Goal: Task Accomplishment & Management: Complete application form

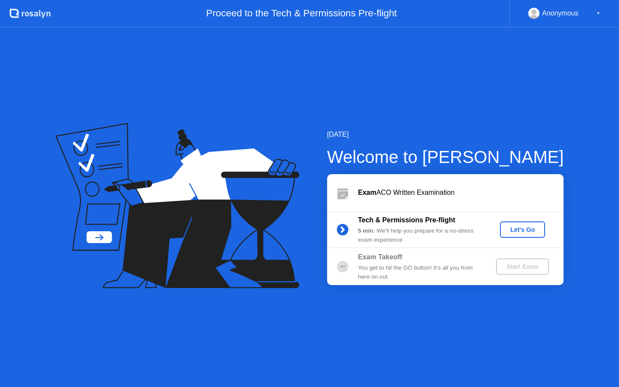
click at [521, 229] on div "Let's Go" at bounding box center [523, 229] width 38 height 7
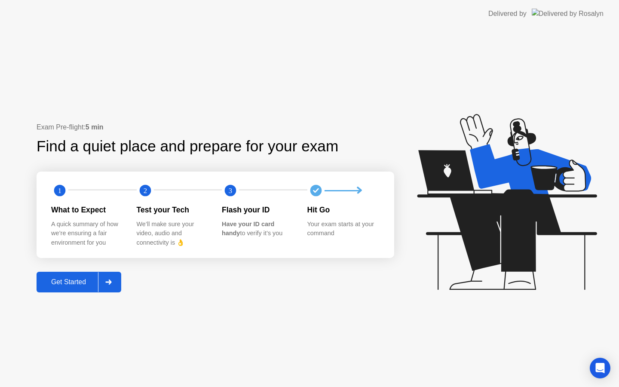
click at [81, 284] on div "Get Started" at bounding box center [68, 282] width 59 height 8
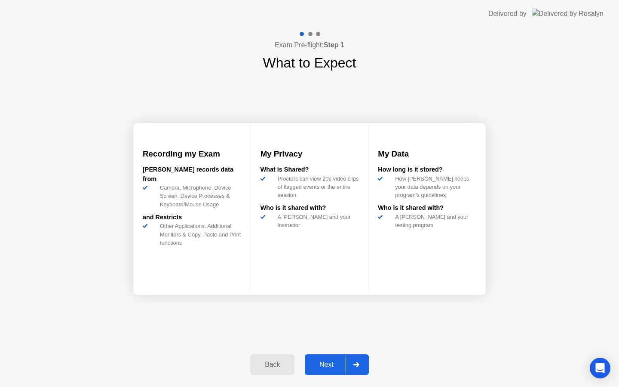
click at [313, 365] on div "Next" at bounding box center [326, 365] width 38 height 8
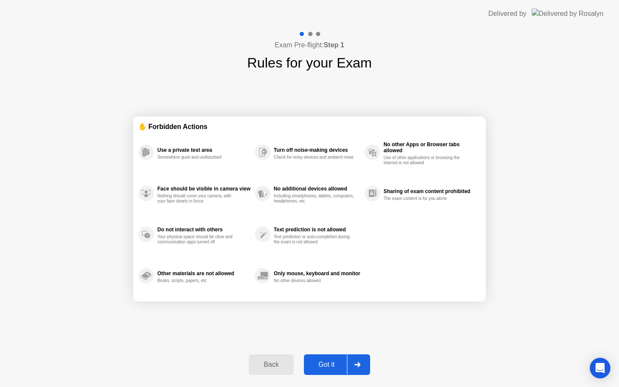
click at [332, 368] on div "Got it" at bounding box center [327, 365] width 40 height 8
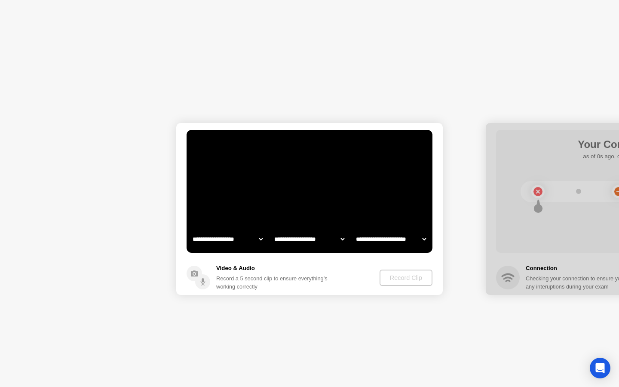
select select "**********"
select select "*******"
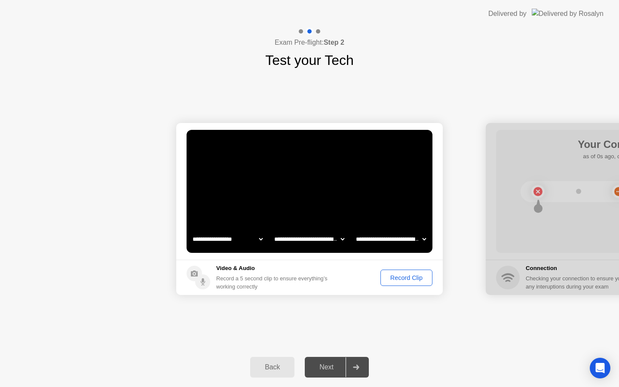
click at [399, 278] on div "Record Clip" at bounding box center [407, 277] width 46 height 7
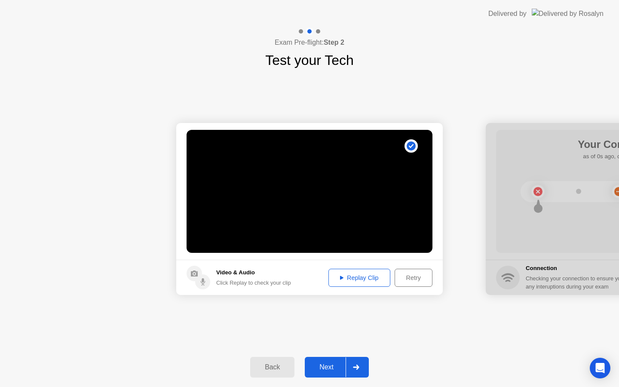
click at [412, 281] on div "Retry" at bounding box center [414, 277] width 32 height 7
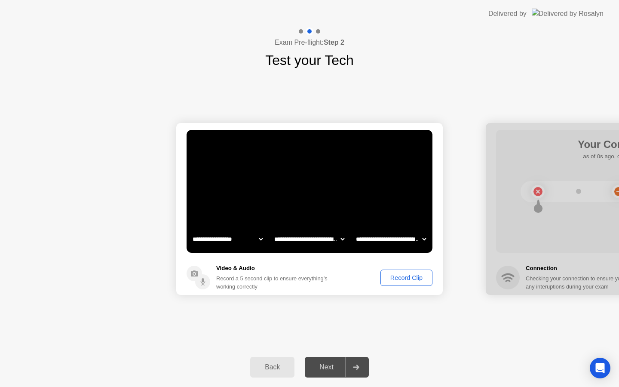
click at [402, 276] on div "Record Clip" at bounding box center [407, 277] width 46 height 7
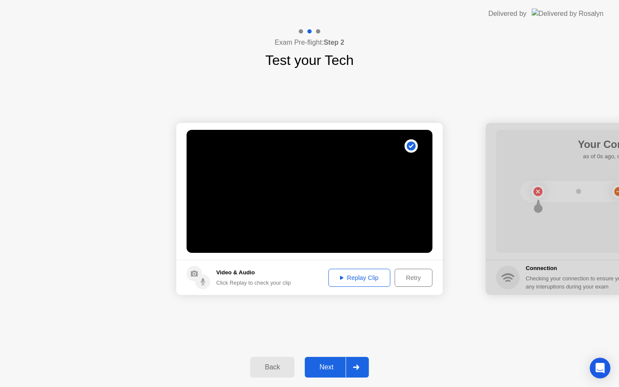
click at [367, 279] on div "Replay Clip" at bounding box center [360, 277] width 56 height 7
click at [325, 370] on div "Next" at bounding box center [326, 367] width 38 height 8
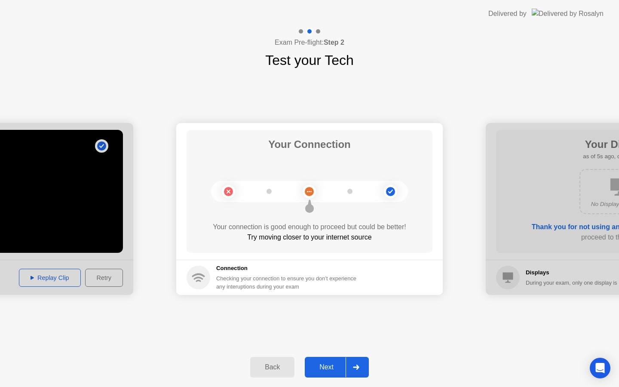
click at [329, 368] on div "Next" at bounding box center [326, 367] width 38 height 8
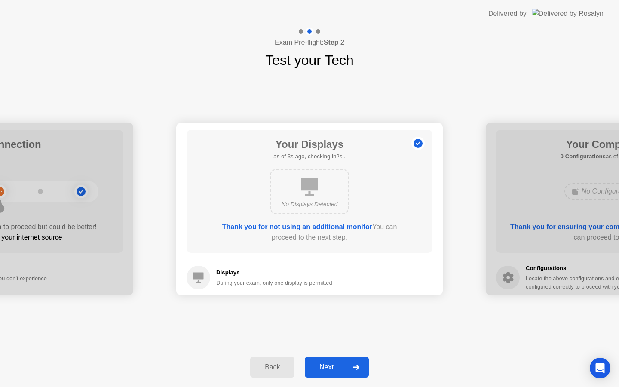
click at [329, 368] on div "Next" at bounding box center [326, 367] width 38 height 8
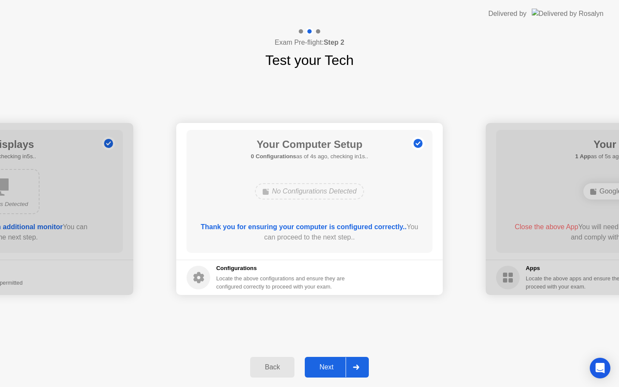
click at [329, 368] on div "Next" at bounding box center [326, 367] width 38 height 8
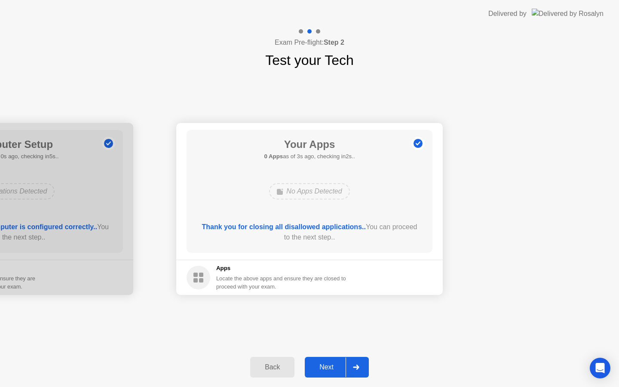
click at [328, 364] on div "Next" at bounding box center [326, 367] width 38 height 8
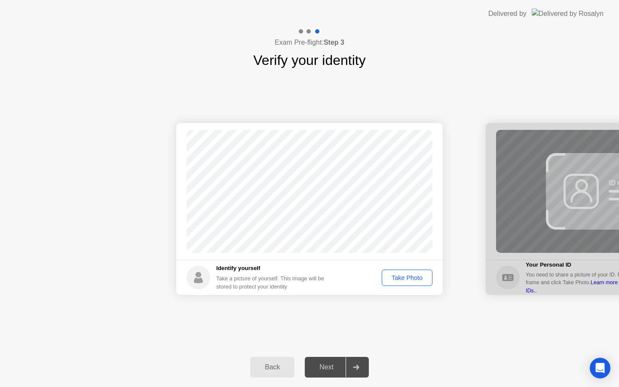
click at [409, 276] on div "Take Photo" at bounding box center [407, 277] width 45 height 7
click at [330, 363] on div "Next" at bounding box center [326, 367] width 38 height 8
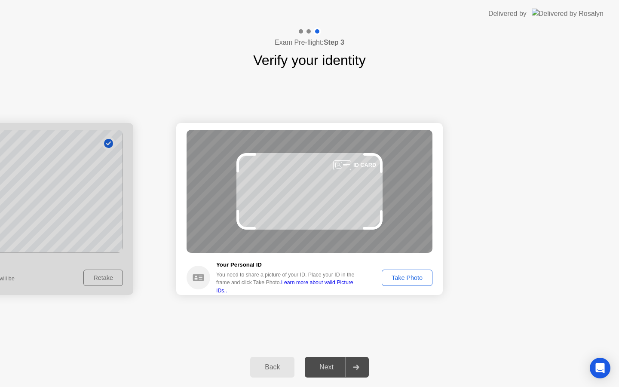
click at [405, 281] on div "Take Photo" at bounding box center [407, 277] width 45 height 7
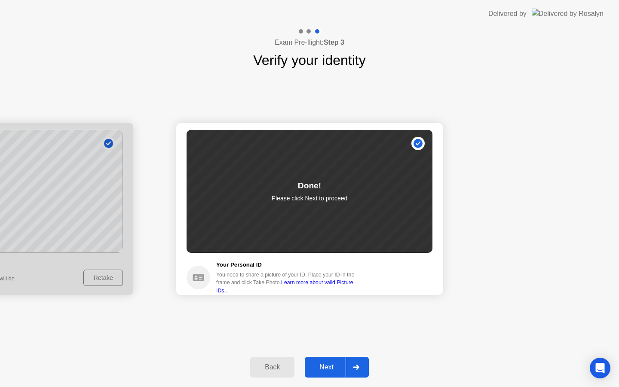
click at [324, 367] on div "Next" at bounding box center [326, 367] width 38 height 8
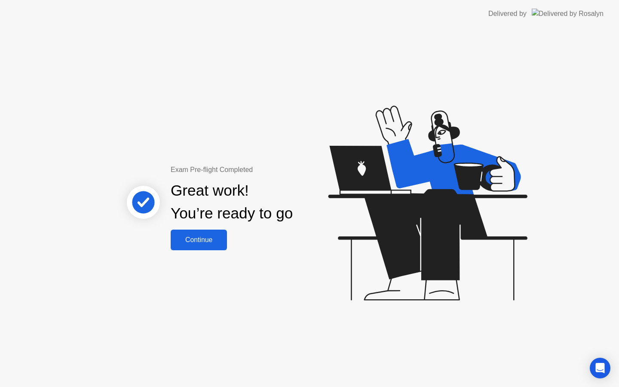
click at [213, 237] on div "Continue" at bounding box center [198, 240] width 51 height 8
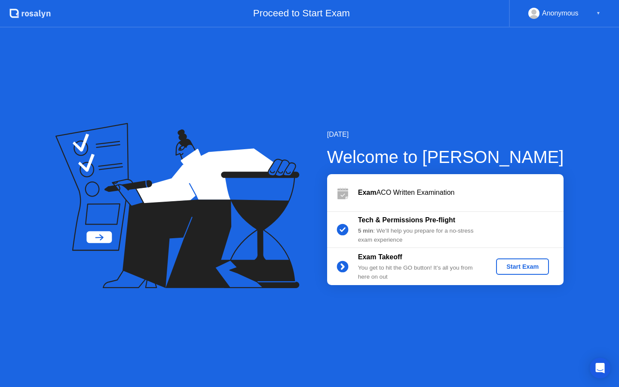
click at [507, 264] on div "Start Exam" at bounding box center [523, 266] width 46 height 7
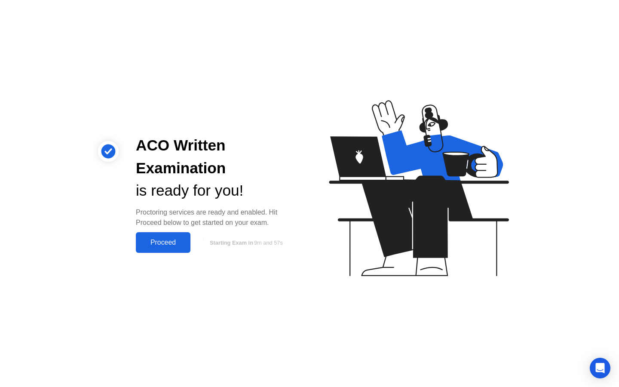
click at [163, 243] on div "Proceed" at bounding box center [162, 243] width 49 height 8
